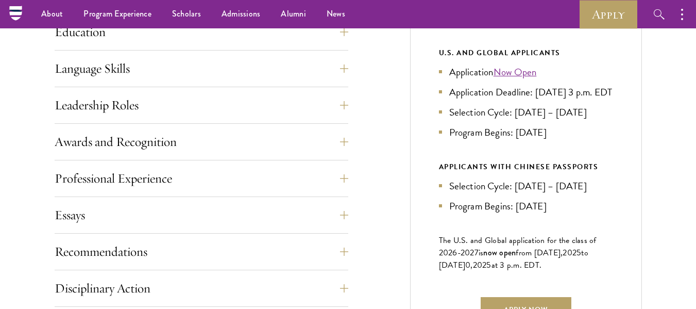
scroll to position [567, 0]
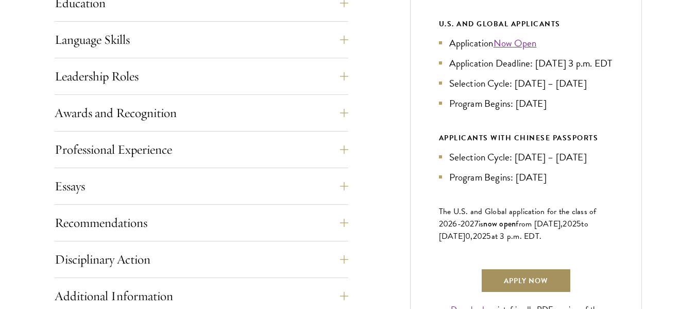
click at [542, 292] on link "Apply Now" at bounding box center [526, 280] width 91 height 25
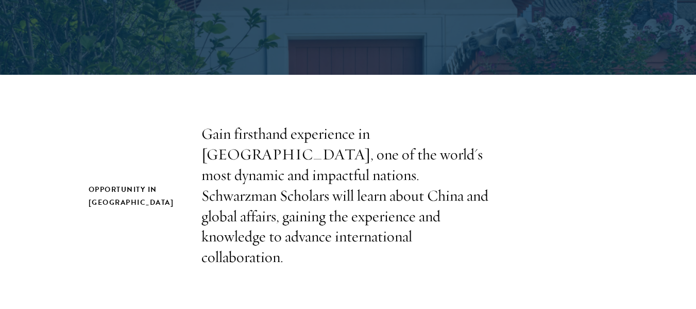
scroll to position [309, 0]
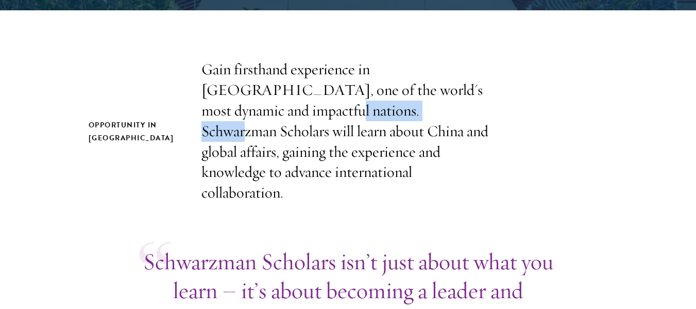
drag, startPoint x: 205, startPoint y: 109, endPoint x: 326, endPoint y: 109, distance: 120.6
click at [326, 109] on p "Gain firsthand experience in China, one of the world's most dynamic and impactf…" at bounding box center [348, 131] width 294 height 144
click at [329, 108] on p "Gain firsthand experience in China, one of the world's most dynamic and impactf…" at bounding box center [348, 131] width 294 height 144
drag, startPoint x: 329, startPoint y: 108, endPoint x: 218, endPoint y: 108, distance: 111.3
click at [218, 108] on p "Gain firsthand experience in China, one of the world's most dynamic and impactf…" at bounding box center [348, 131] width 294 height 144
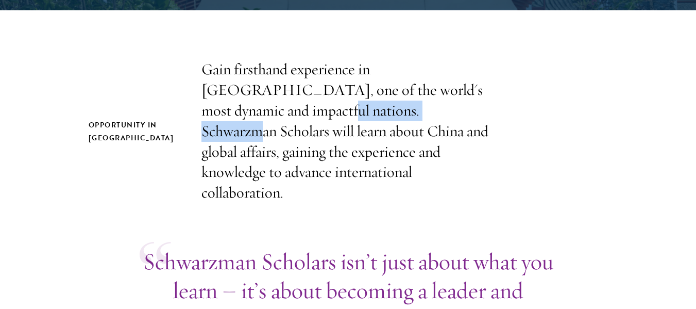
copy p "Schwarzman Scholars"
